Goal: Navigation & Orientation: Find specific page/section

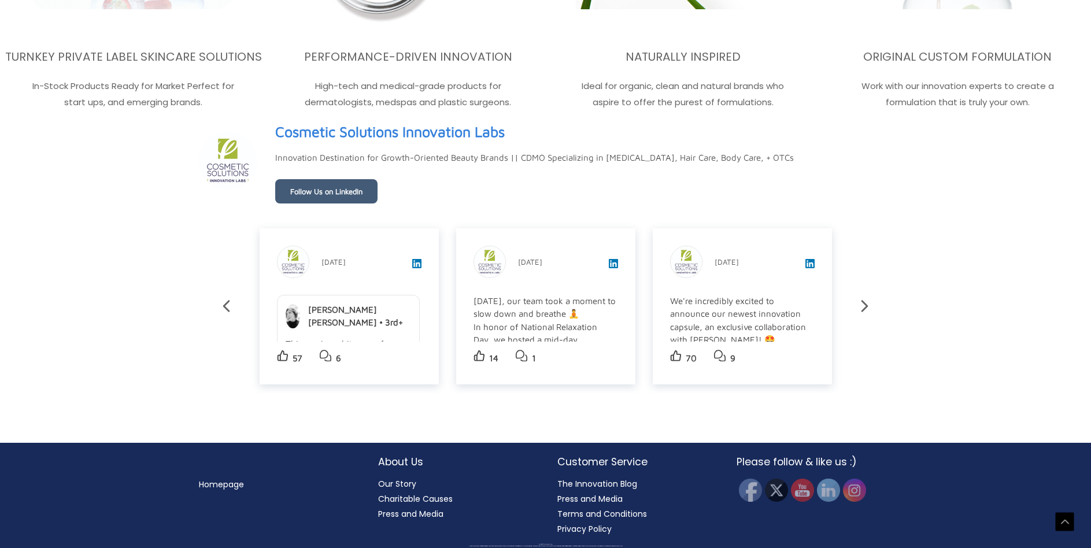
scroll to position [2310, 0]
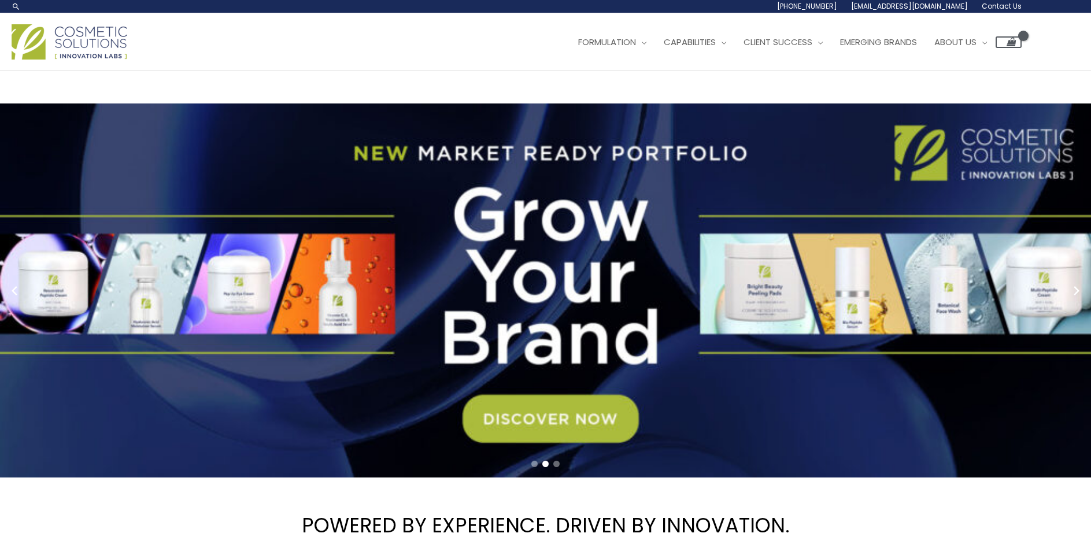
click at [0, 0] on span "Contact Us" at bounding box center [0, 0] width 0 height 0
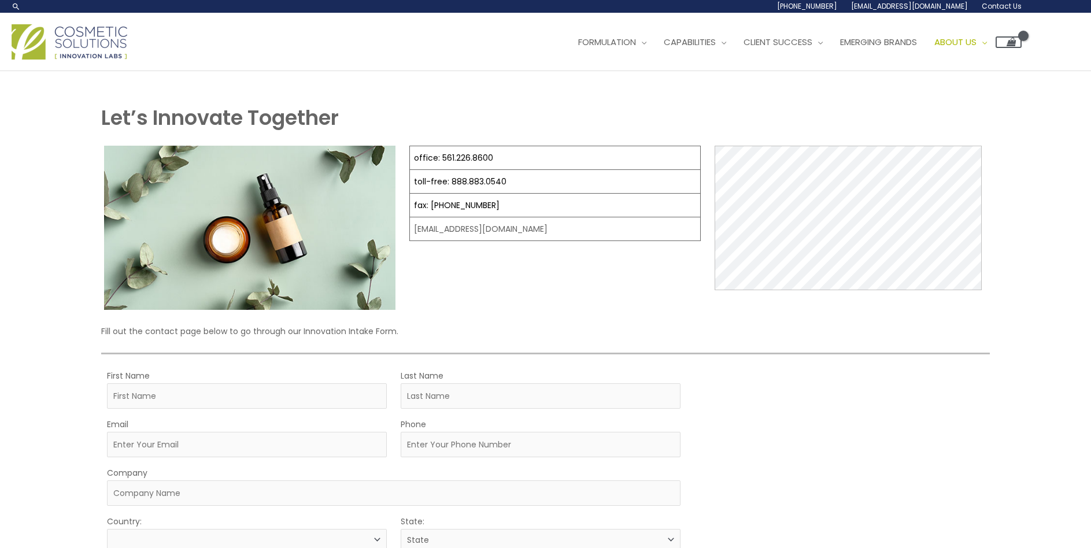
select select
click at [934, 48] on span "About Us" at bounding box center [955, 42] width 42 height 12
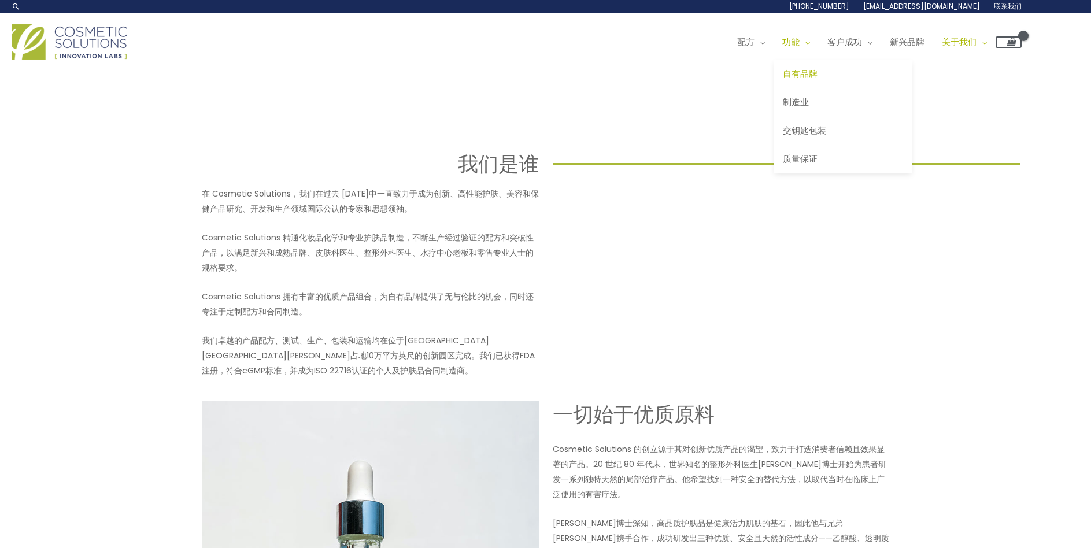
click at [783, 80] on font "自有品牌" at bounding box center [800, 74] width 35 height 12
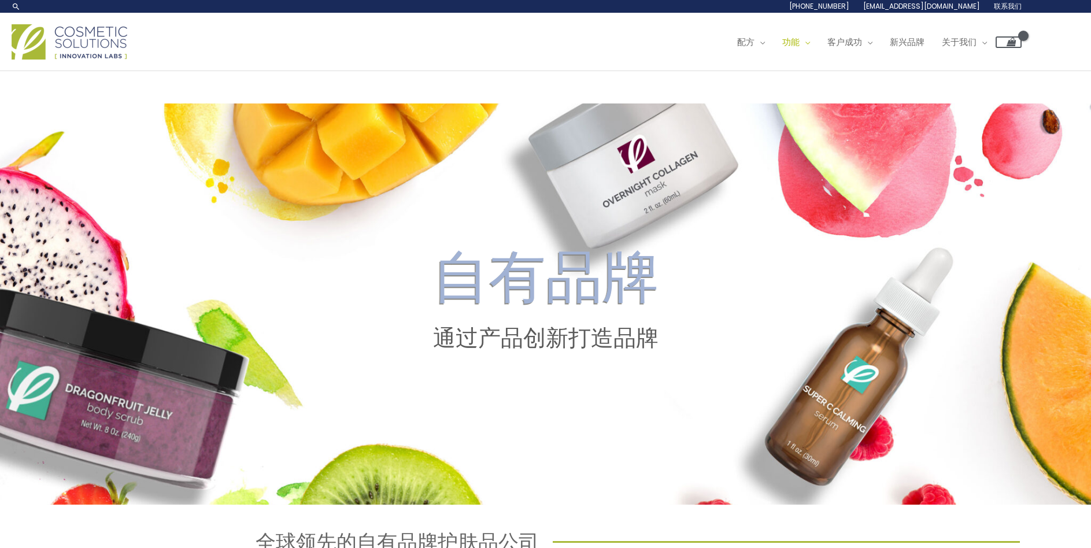
click at [86, 60] on img at bounding box center [70, 41] width 116 height 35
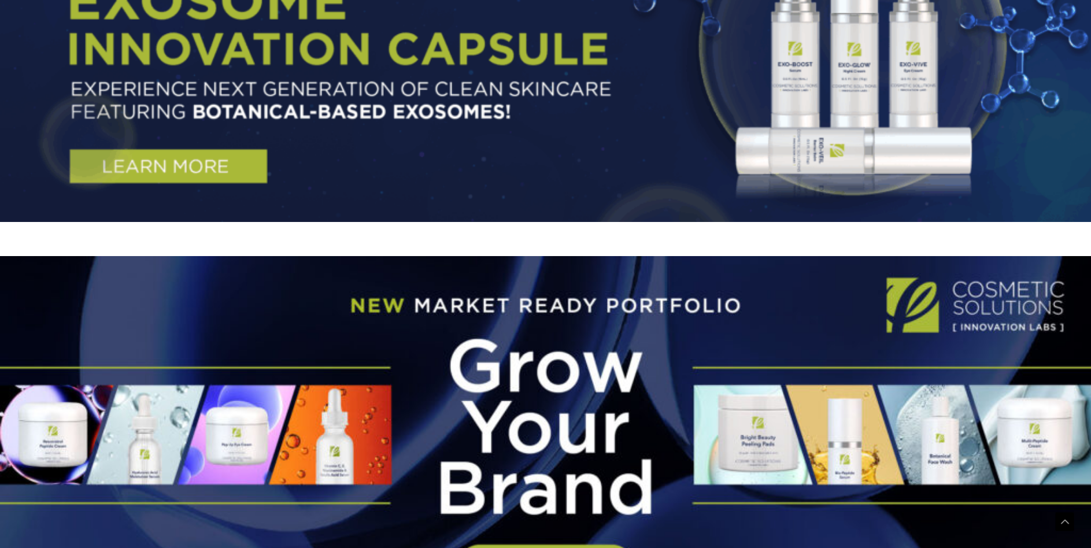
scroll to position [58, 0]
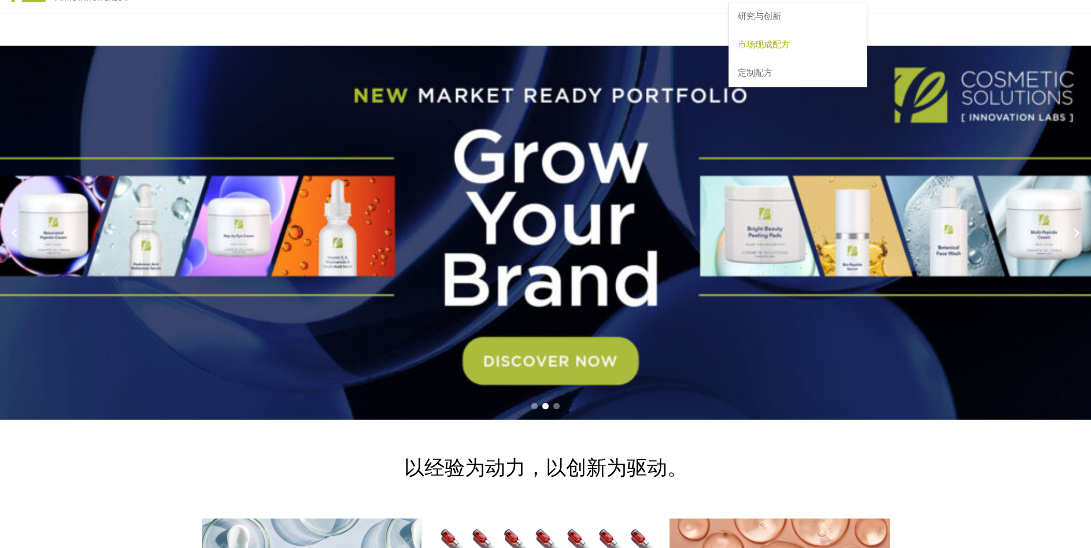
click at [738, 50] on font "市场现成配方" at bounding box center [764, 44] width 52 height 12
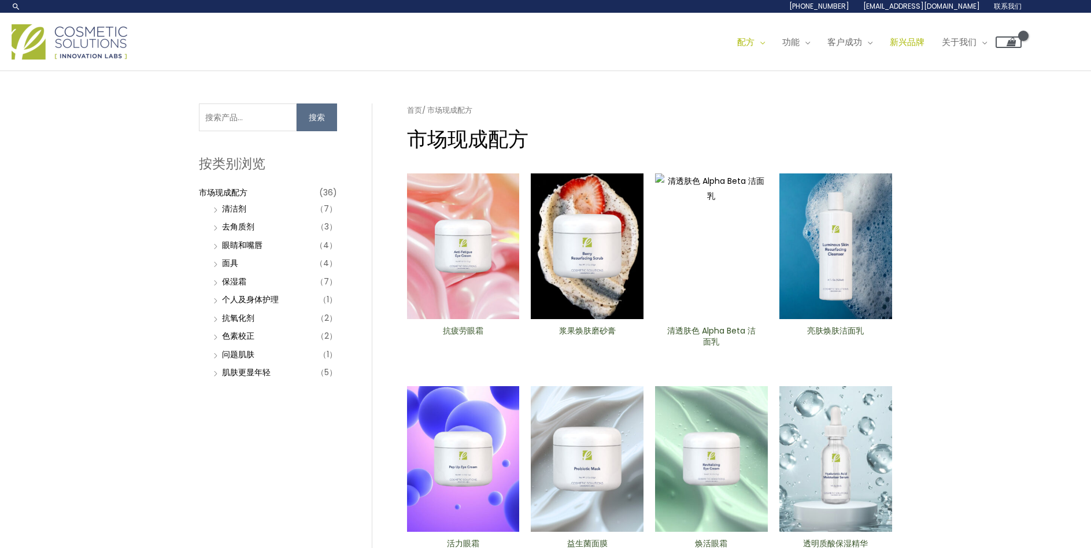
click at [890, 48] on font "新兴品牌" at bounding box center [907, 42] width 35 height 12
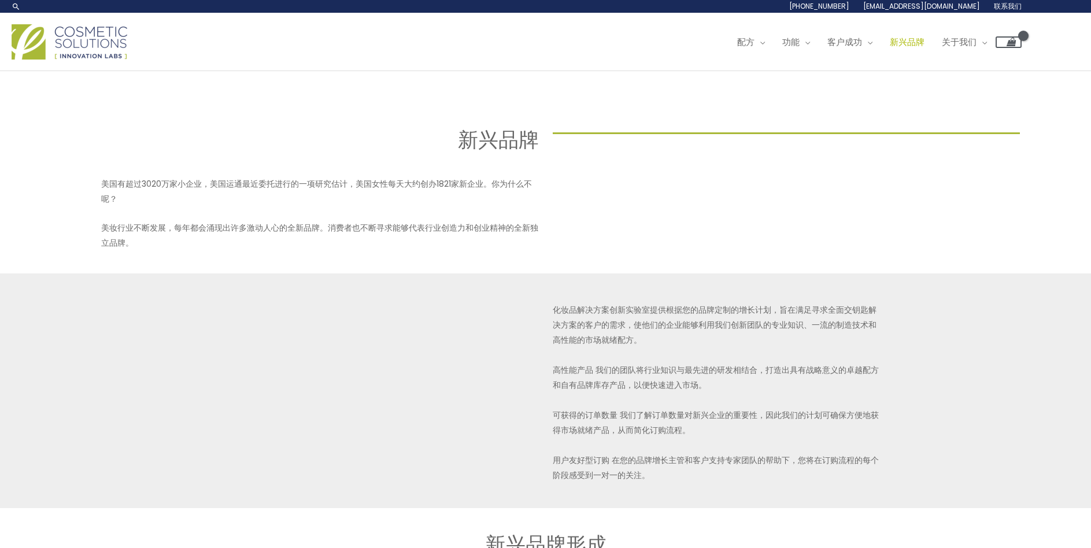
click at [95, 60] on img at bounding box center [70, 41] width 116 height 35
